Goal: Transaction & Acquisition: Purchase product/service

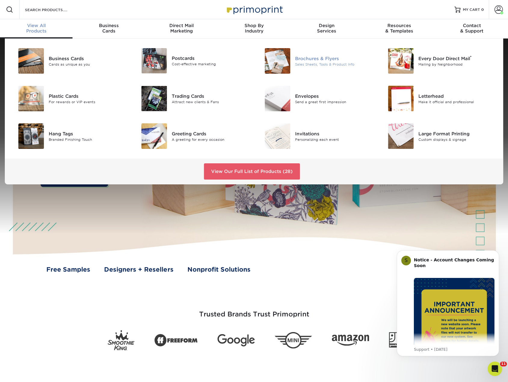
click at [311, 58] on div "Brochures & Flyers" at bounding box center [334, 58] width 78 height 7
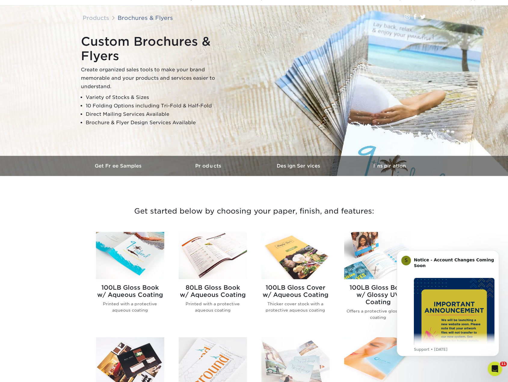
scroll to position [60, 0]
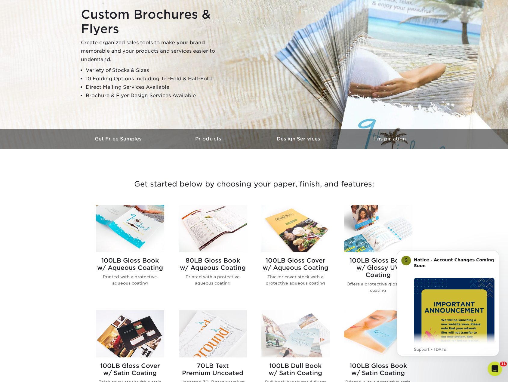
click at [147, 229] on img at bounding box center [130, 228] width 68 height 47
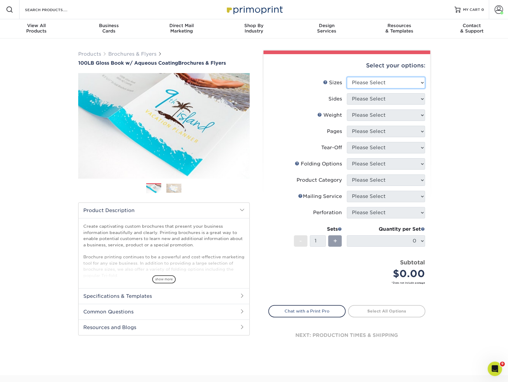
click at [354, 81] on select "Please Select 3.5" x 8.5" 3.5" x 11" 3.67" x 8.5" 4" x 6" 4" x 8.5" 4" x 9" 4" …" at bounding box center [386, 82] width 78 height 11
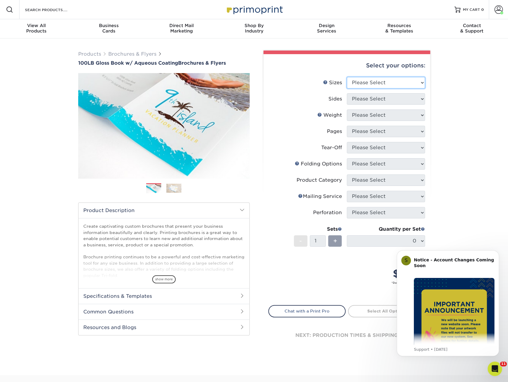
select select "11.00x17.00"
click at [347, 77] on select "Please Select 3.5" x 8.5" 3.5" x 11" 3.67" x 8.5" 4" x 6" 4" x 8.5" 4" x 9" 4" …" at bounding box center [386, 82] width 78 height 11
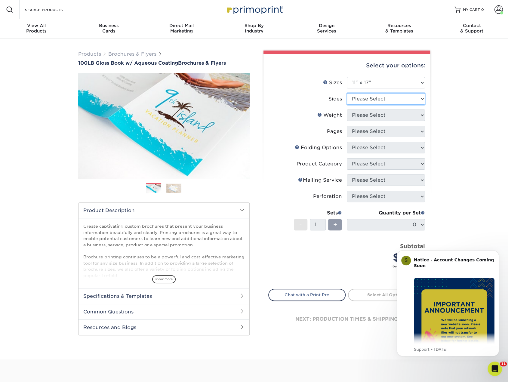
click at [385, 99] on select "Please Select Print Both Sides Print Front Only" at bounding box center [386, 98] width 78 height 11
select select "13abbda7-1d64-4f25-8bb2-c179b224825d"
click at [347, 93] on select "Please Select Print Both Sides Print Front Only" at bounding box center [386, 98] width 78 height 11
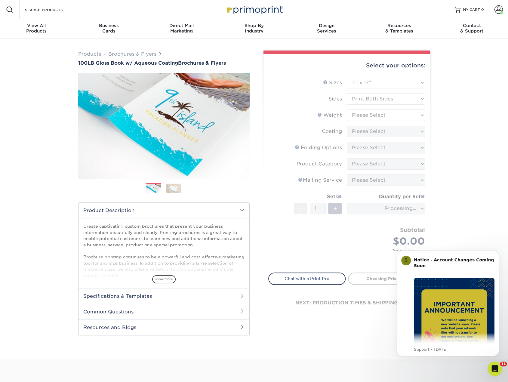
click at [382, 116] on form "Sizes Help Sizes Please Select 3.5" x 8.5" 3.5" x 11" 3.67" x 8.5" 4" x 6" 4" x…" at bounding box center [347, 171] width 157 height 189
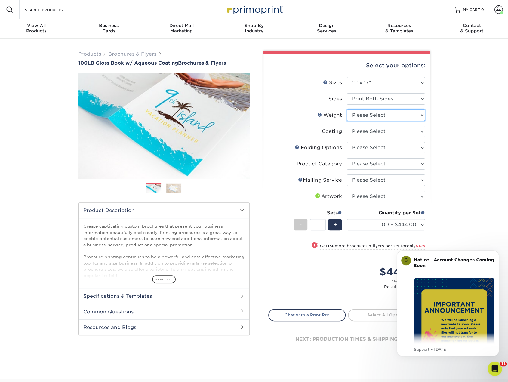
click at [382, 116] on select "Please Select 100LB" at bounding box center [386, 115] width 78 height 11
select select "100LB"
click at [347, 110] on select "Please Select 100LB" at bounding box center [386, 115] width 78 height 11
click at [385, 129] on select at bounding box center [386, 131] width 78 height 11
select select "d41dab50-ff65-4f4f-bb17-2afe4d36ae33"
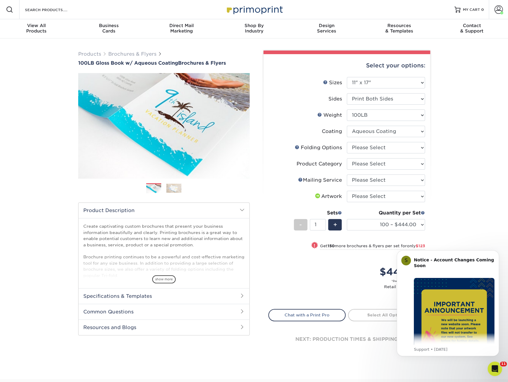
click at [347, 126] on select at bounding box center [386, 131] width 78 height 11
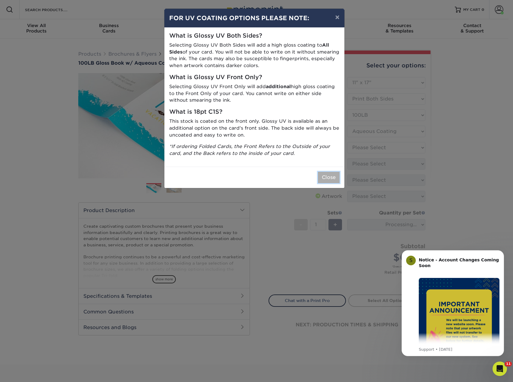
click at [335, 181] on button "Close" at bounding box center [329, 177] width 22 height 11
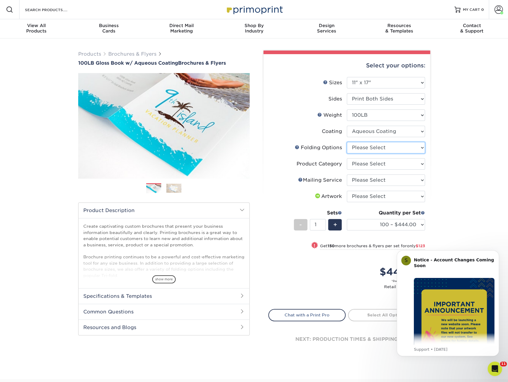
click at [377, 151] on select "Please Select FLAT - No Folding Accordion Fold Roll Fold Tri-Fold / Letter Fold…" at bounding box center [386, 147] width 78 height 11
select select "9589f320-e91f-48ce-a0d7-3badd39f2c14"
click at [347, 142] on select "Please Select FLAT - No Folding Accordion Fold Roll Fold Tri-Fold / Letter Fold…" at bounding box center [386, 147] width 78 height 11
click at [376, 164] on select "Please Select Flyers and Brochures" at bounding box center [386, 163] width 78 height 11
select select "1a668080-6b7c-4174-b399-2c3833b27ef4"
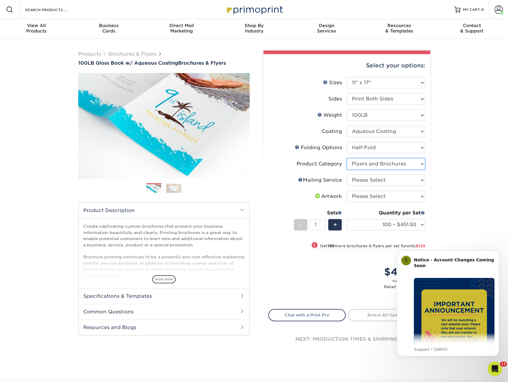
click at [347, 158] on select "Please Select Flyers and Brochures" at bounding box center [386, 163] width 78 height 11
click at [376, 183] on select "Please Select No Direct Mailing Service No, I will mail/stamp/imprint Direct Ma…" at bounding box center [386, 180] width 78 height 11
select select "3e5e9bdd-d78a-4c28-a41d-fe1407925ca6"
click at [347, 175] on select "Please Select No Direct Mailing Service No, I will mail/stamp/imprint Direct Ma…" at bounding box center [386, 180] width 78 height 11
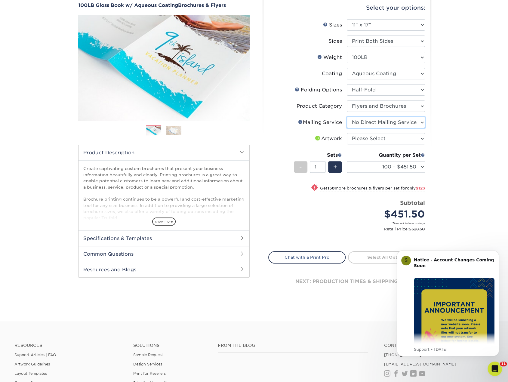
scroll to position [60, 0]
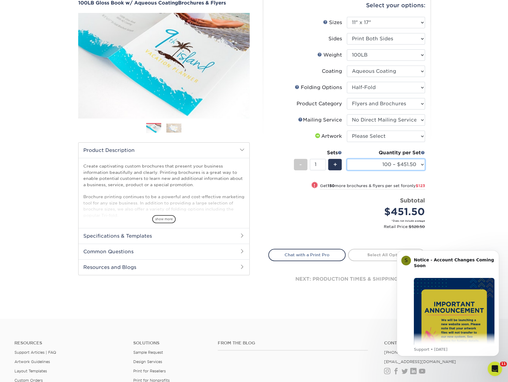
click at [393, 162] on select "100 – $451.50 250 – $574.50 500 – $589.00 1000 – $659.00 2000 – $734.25 2500 – …" at bounding box center [386, 164] width 78 height 11
select select "500 – $589.00"
click at [347, 159] on select "100 – $451.50 250 – $574.50 500 – $589.00 1000 – $659.00 2000 – $734.25 2500 – …" at bounding box center [386, 164] width 78 height 11
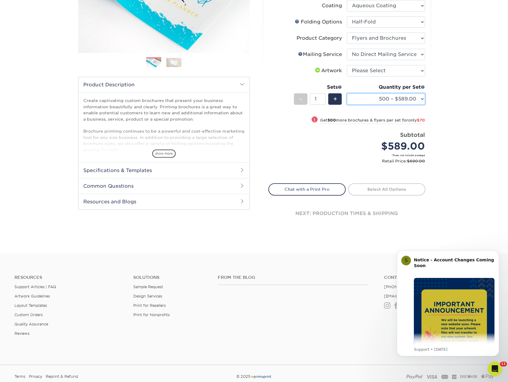
scroll to position [151, 0]
